Goal: Information Seeking & Learning: Learn about a topic

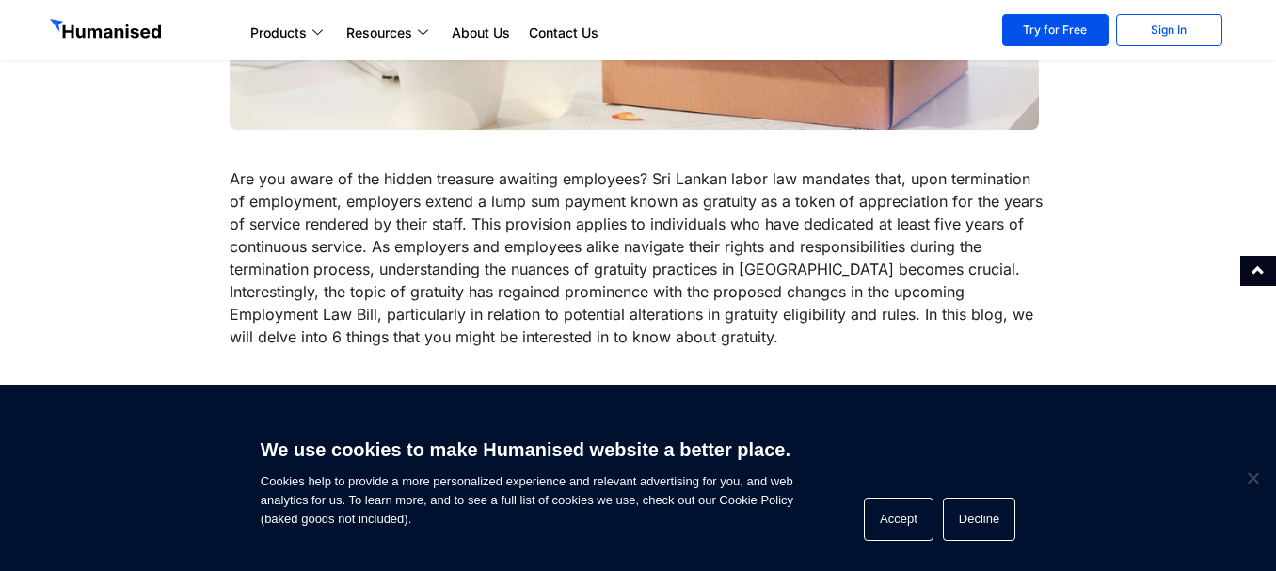
scroll to position [658, 0]
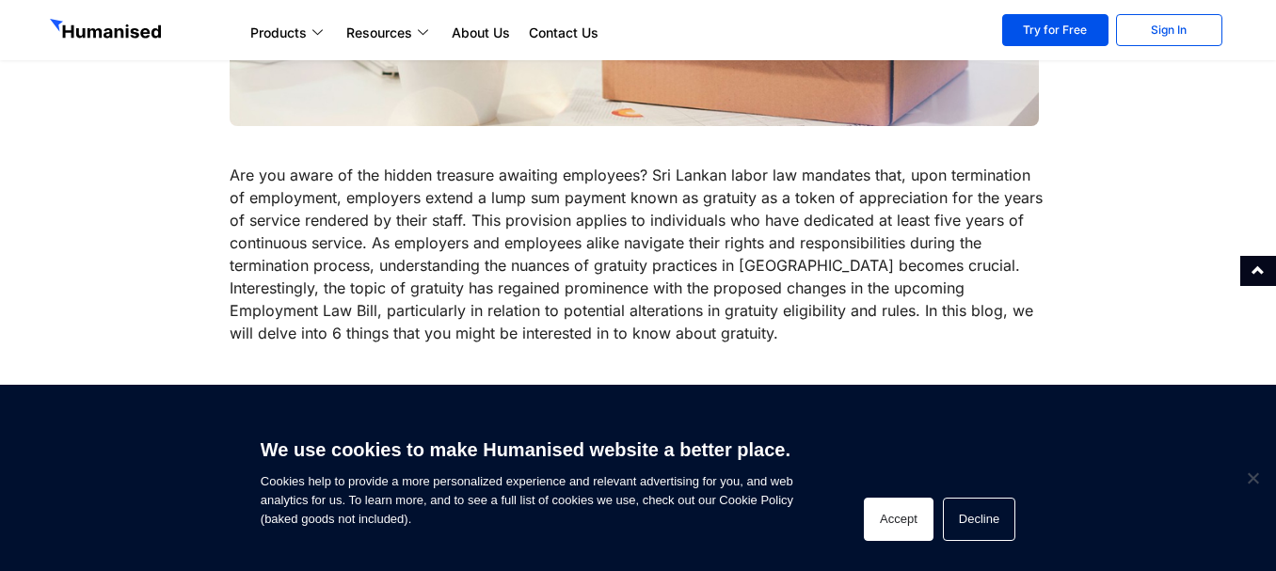
click at [922, 523] on button "Accept" at bounding box center [899, 519] width 70 height 43
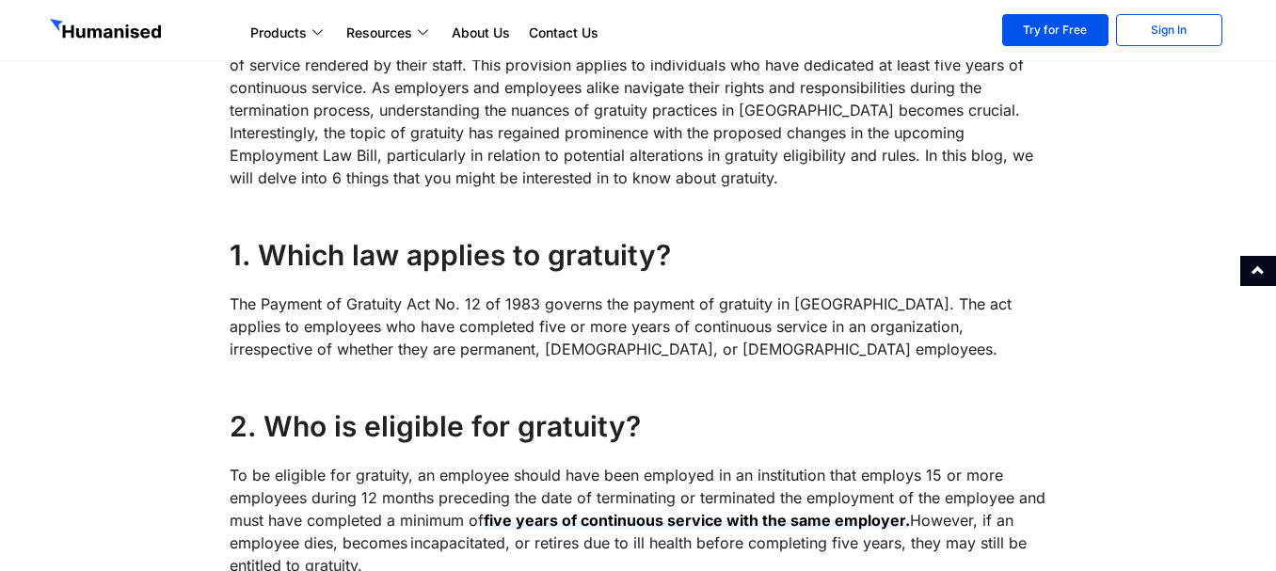
scroll to position [847, 0]
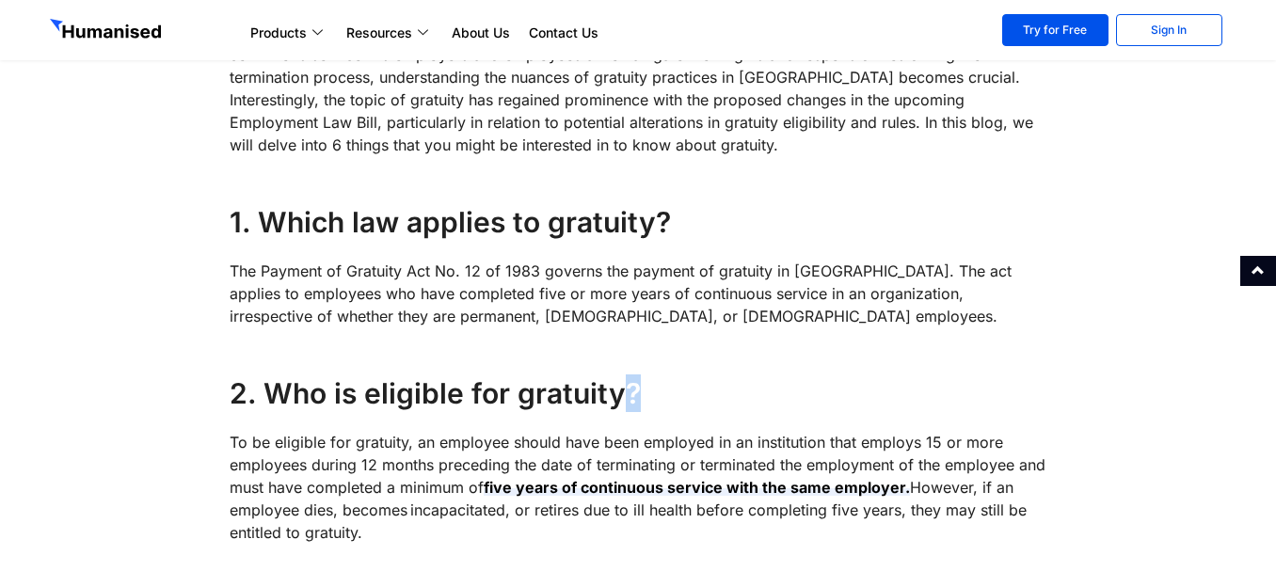
drag, startPoint x: 616, startPoint y: 390, endPoint x: 631, endPoint y: 406, distance: 22.0
click at [631, 406] on h4 "2. Who is eligible for gratuity?" at bounding box center [638, 393] width 817 height 38
click at [625, 404] on h4 "2. Who is eligible for gratuity?" at bounding box center [638, 393] width 817 height 38
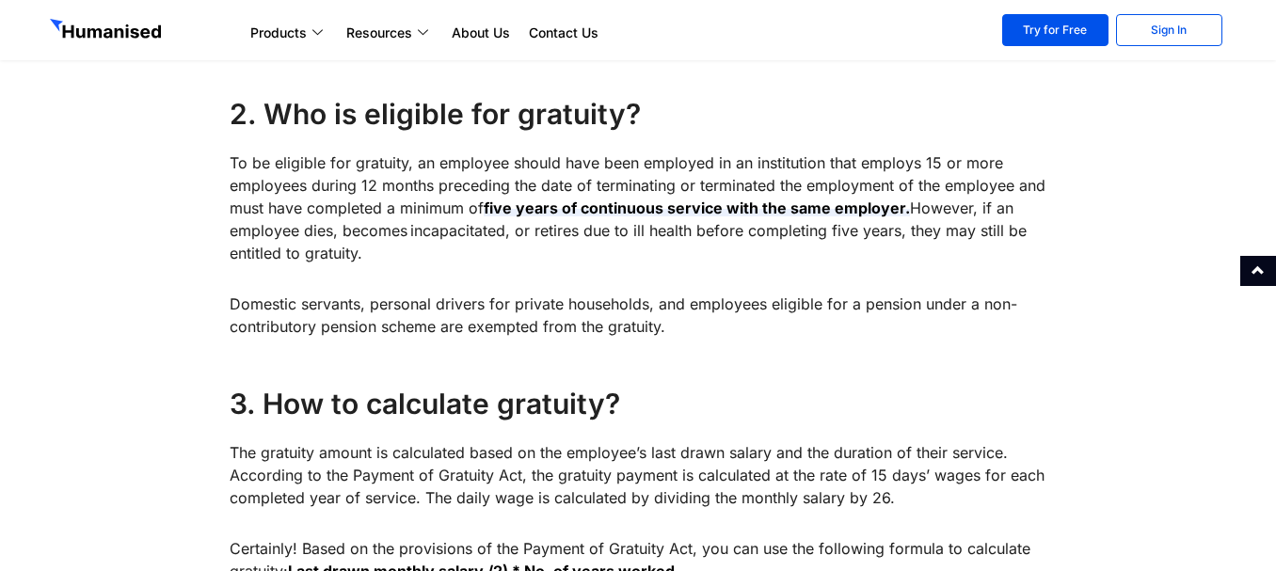
scroll to position [1129, 0]
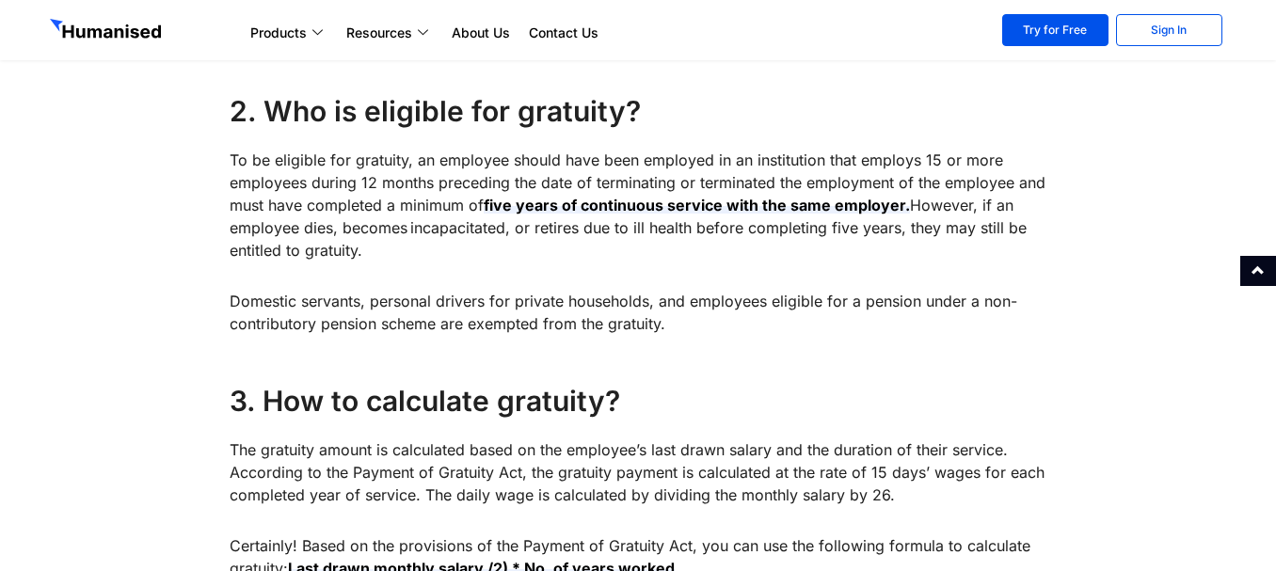
click at [366, 257] on p "To be eligible for gratuity, an employee should have been employed in an instit…" at bounding box center [638, 205] width 817 height 113
drag, startPoint x: 231, startPoint y: 307, endPoint x: 835, endPoint y: 319, distance: 604.0
click at [835, 319] on p "Domestic servants, personal drivers for private households, and employees eligi…" at bounding box center [638, 312] width 817 height 45
click at [1019, 300] on p "Domestic servants, personal drivers for private households, and employees eligi…" at bounding box center [638, 312] width 817 height 45
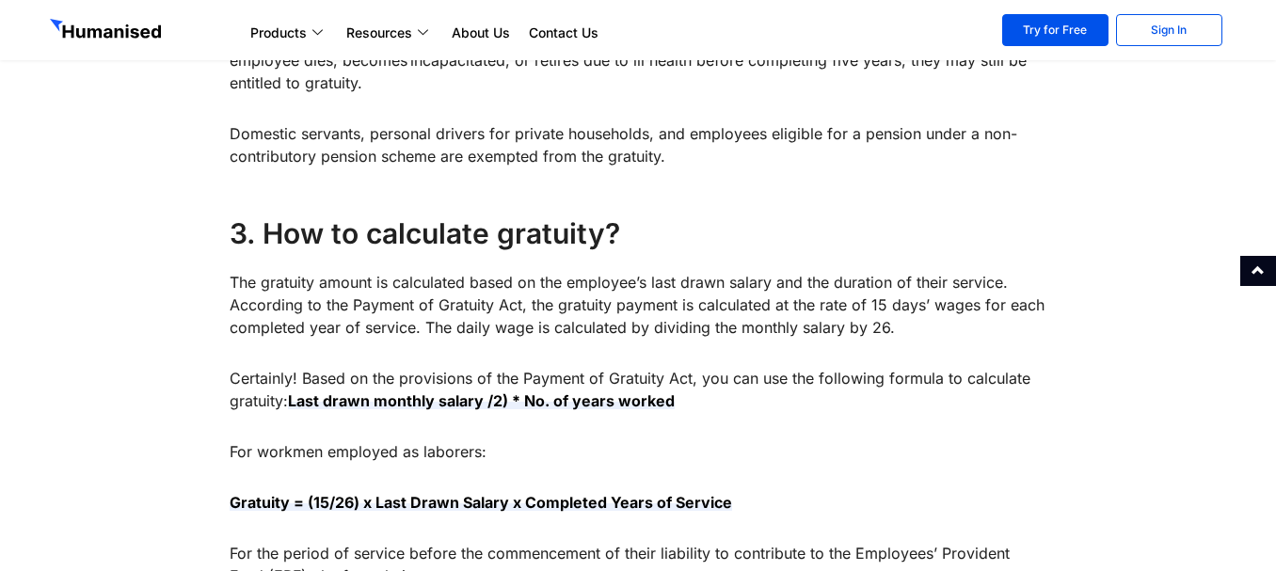
scroll to position [1387, 0]
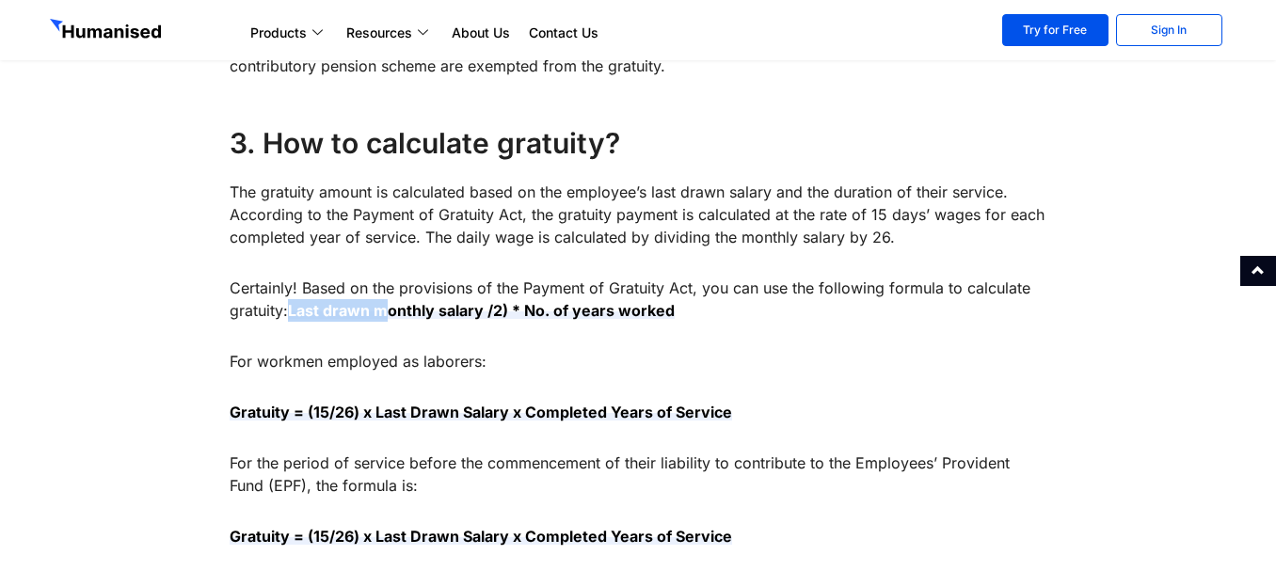
drag, startPoint x: 290, startPoint y: 311, endPoint x: 390, endPoint y: 306, distance: 100.8
click at [390, 306] on p "Certainly! Based on the provisions of the Payment of Gratuity Act, you can use …" at bounding box center [638, 299] width 817 height 45
click at [524, 310] on strong "Last drawn monthly salary /2) * No. of years worked" at bounding box center [481, 310] width 387 height 19
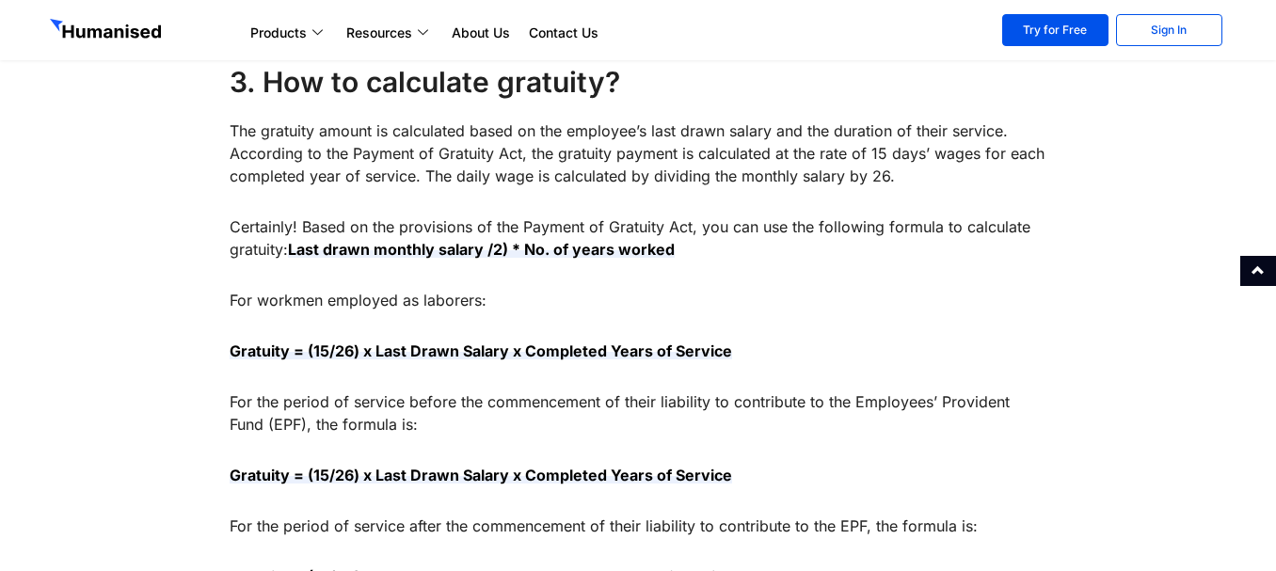
scroll to position [1481, 0]
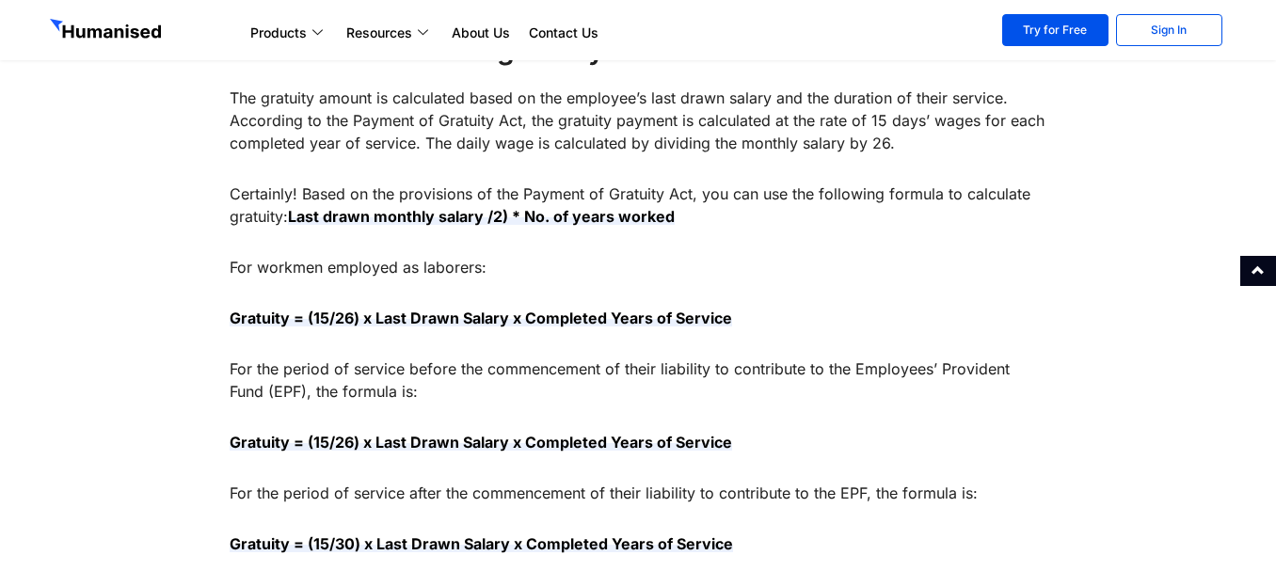
click at [305, 319] on strong "Gratuity = (15/26) x Last Drawn Salary x Completed Years of Service" at bounding box center [481, 318] width 502 height 19
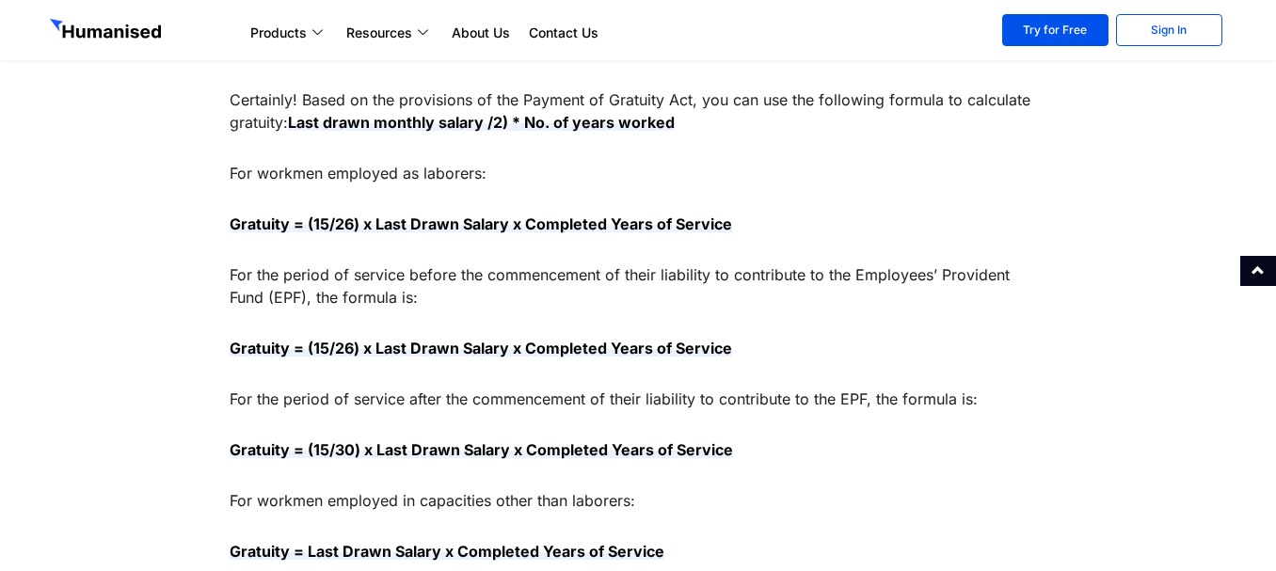
scroll to position [1669, 0]
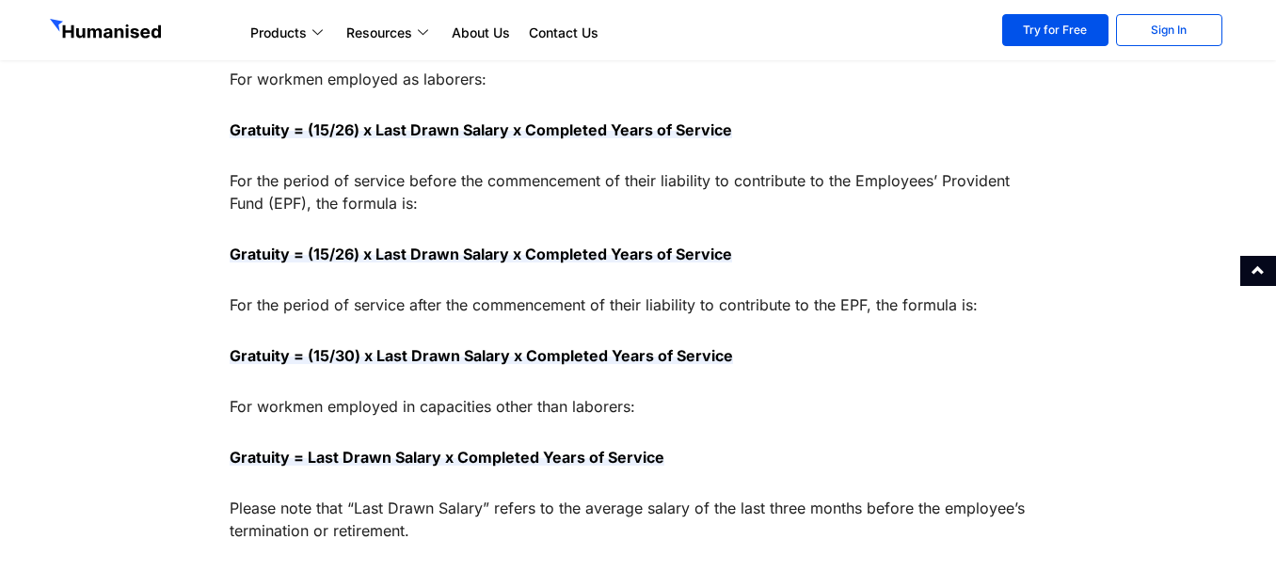
click at [329, 352] on strong "Gratuity = (15/30) x Last Drawn Salary x Completed Years of Service" at bounding box center [481, 355] width 503 height 19
drag, startPoint x: 287, startPoint y: 305, endPoint x: 351, endPoint y: 307, distance: 64.0
click at [349, 307] on p "For the period of service after the commencement of their liability to contribu…" at bounding box center [638, 304] width 817 height 23
drag, startPoint x: 668, startPoint y: 309, endPoint x: 1000, endPoint y: 324, distance: 332.4
click at [1000, 324] on div "Are you aware of the hidden treasure awaiting employees? Sri Lankan labor law m…" at bounding box center [638, 330] width 817 height 2355
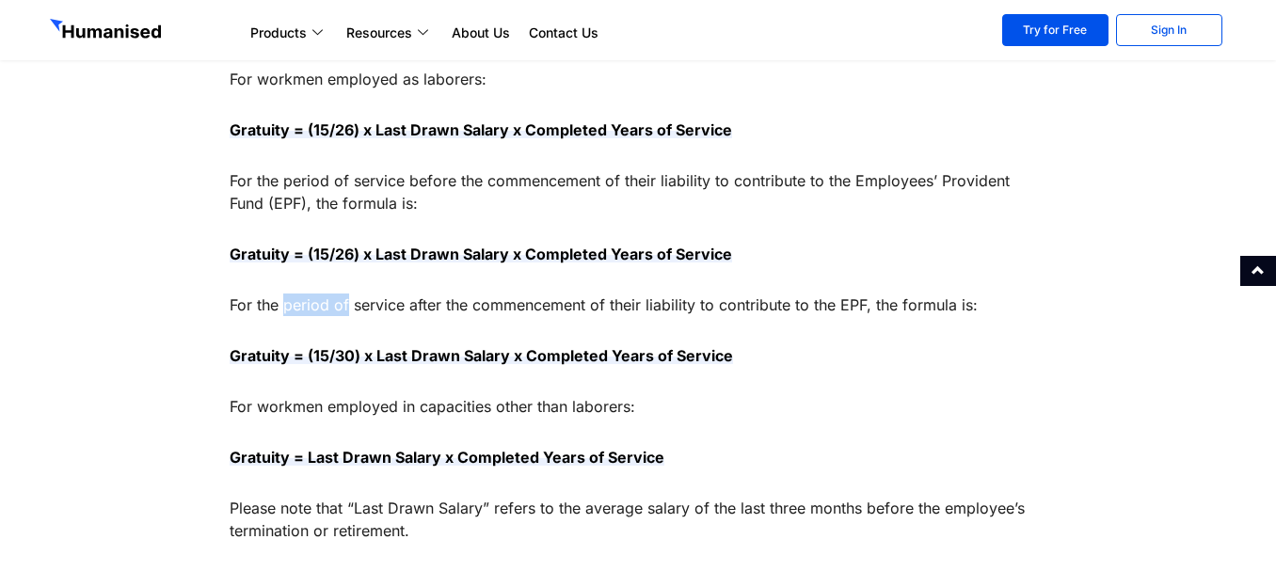
click at [987, 301] on p "For the period of service after the commencement of their liability to contribu…" at bounding box center [638, 304] width 817 height 23
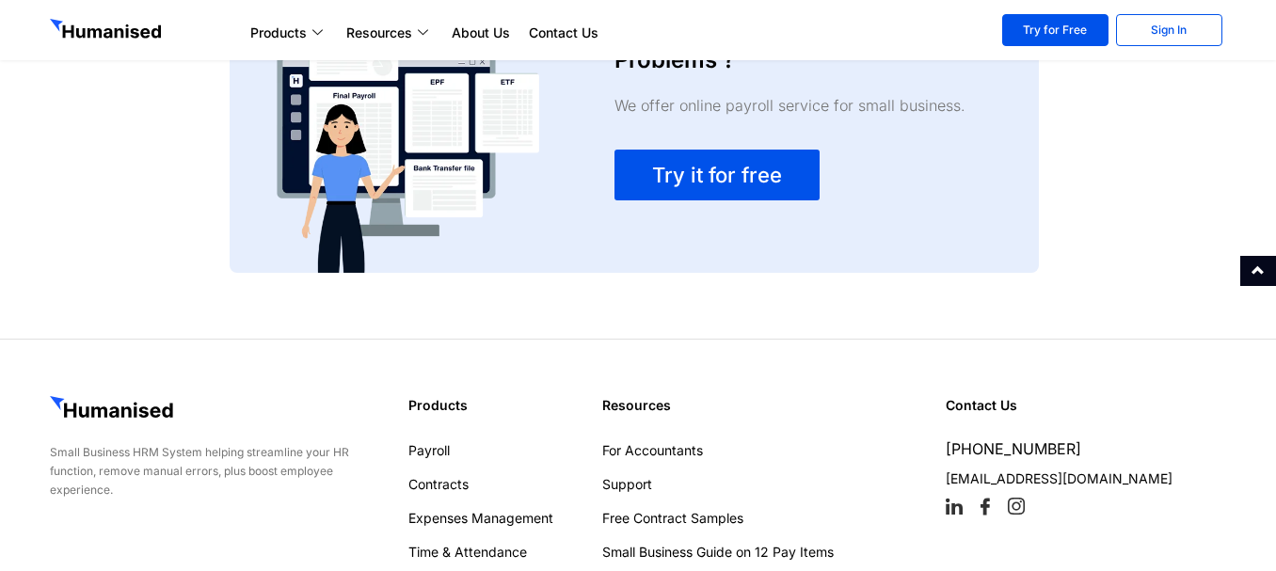
scroll to position [3529, 0]
